Goal: Find specific page/section: Find specific page/section

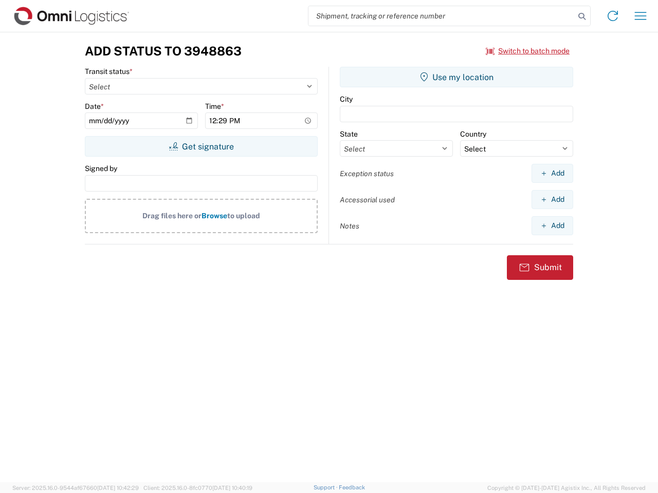
click at [441, 16] on input "search" at bounding box center [441, 16] width 266 height 20
click at [582, 16] on icon at bounding box center [582, 16] width 14 height 14
click at [613, 16] on icon at bounding box center [612, 16] width 16 height 16
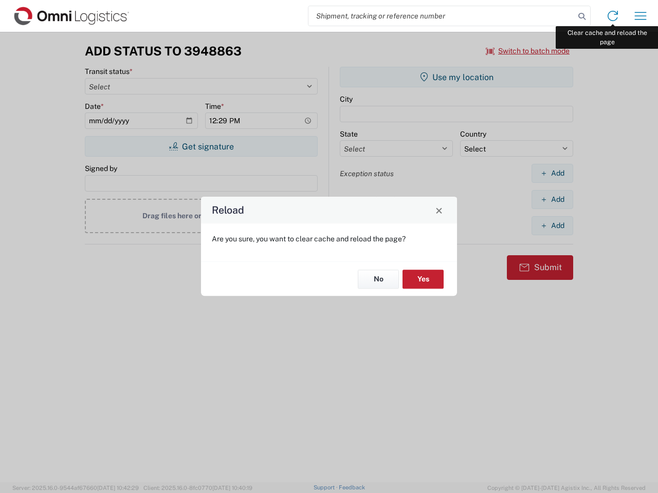
click at [640, 16] on div "Reload Are you sure, you want to clear cache and reload the page? No Yes" at bounding box center [329, 246] width 658 height 493
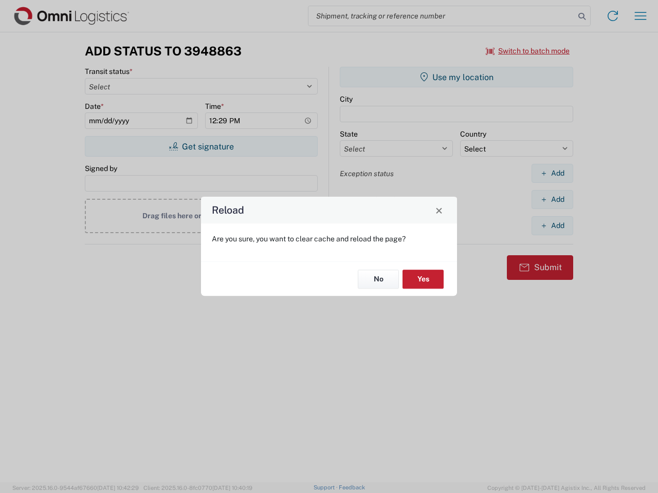
click at [528, 51] on div "Reload Are you sure, you want to clear cache and reload the page? No Yes" at bounding box center [329, 246] width 658 height 493
click at [201, 146] on div "Reload Are you sure, you want to clear cache and reload the page? No Yes" at bounding box center [329, 246] width 658 height 493
click at [456, 77] on div "Reload Are you sure, you want to clear cache and reload the page? No Yes" at bounding box center [329, 246] width 658 height 493
click at [552, 173] on div "Reload Are you sure, you want to clear cache and reload the page? No Yes" at bounding box center [329, 246] width 658 height 493
click at [552, 199] on div "Reload Are you sure, you want to clear cache and reload the page? No Yes" at bounding box center [329, 246] width 658 height 493
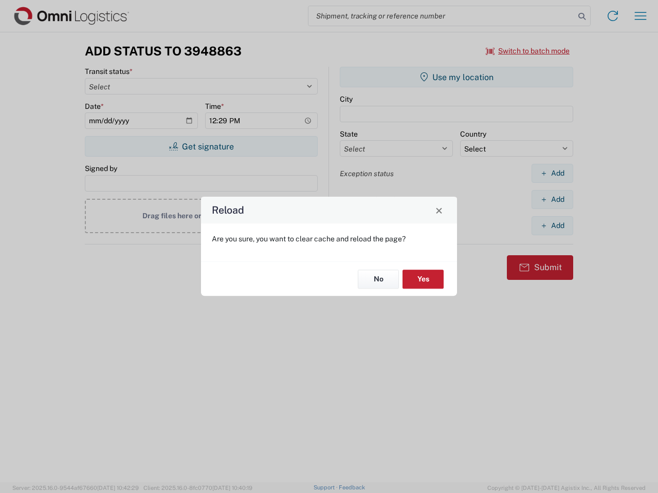
click at [552, 226] on div "Reload Are you sure, you want to clear cache and reload the page? No Yes" at bounding box center [329, 246] width 658 height 493
